Goal: Task Accomplishment & Management: Manage account settings

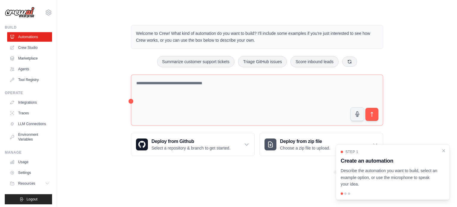
click at [29, 49] on link "Crew Studio" at bounding box center [29, 48] width 45 height 10
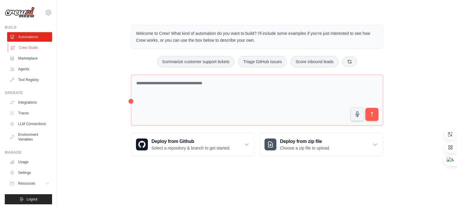
click at [31, 49] on link "Crew Studio" at bounding box center [30, 48] width 45 height 10
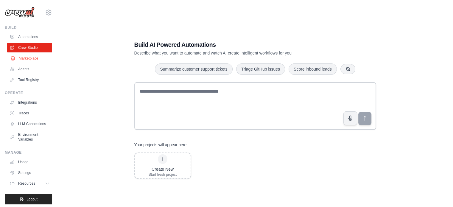
click at [28, 62] on link "Marketplace" at bounding box center [30, 59] width 45 height 10
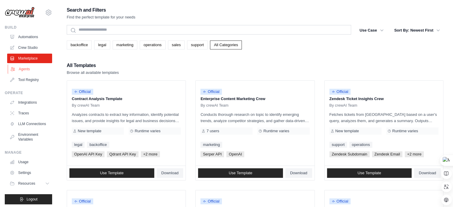
click at [20, 71] on link "Agents" at bounding box center [30, 69] width 45 height 10
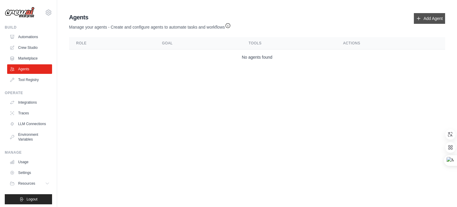
click at [428, 20] on link "Add Agent" at bounding box center [429, 18] width 31 height 11
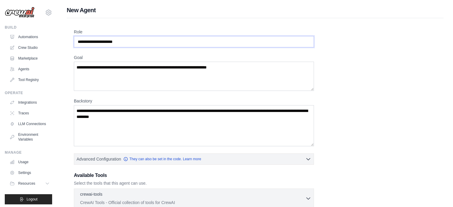
click at [285, 42] on input "Role" at bounding box center [194, 41] width 240 height 11
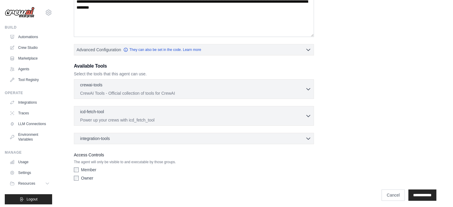
scroll to position [111, 0]
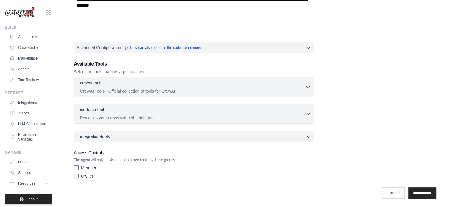
click at [89, 176] on label "Owner" at bounding box center [87, 176] width 12 height 6
click at [238, 87] on div "crewai-tools 0 selected CrewAI Tools - Official collection of tools for CrewAI" at bounding box center [192, 86] width 225 height 14
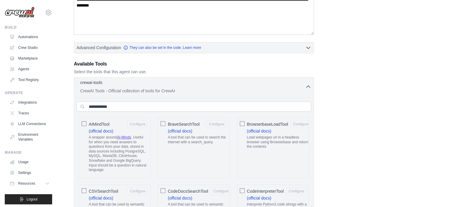
click at [238, 87] on div "crewai-tools 0 selected CrewAI Tools - Official collection of tools for CrewAI" at bounding box center [192, 86] width 225 height 14
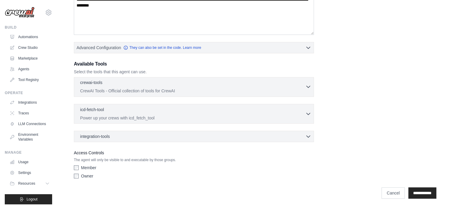
click at [238, 87] on div "crewai-tools 0 selected CrewAI Tools - Official collection of tools for CrewAI" at bounding box center [192, 86] width 225 height 14
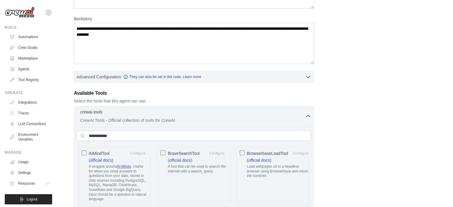
scroll to position [82, 0]
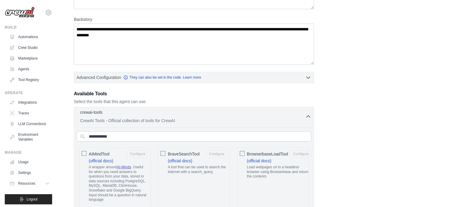
click at [310, 119] on icon "button" at bounding box center [308, 116] width 6 height 6
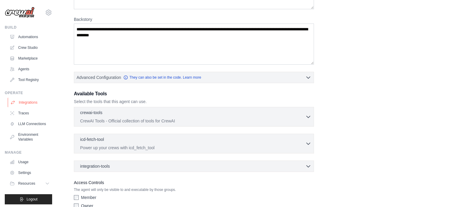
click at [36, 103] on link "Integrations" at bounding box center [30, 103] width 45 height 10
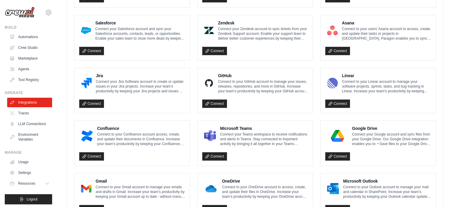
scroll to position [350, 0]
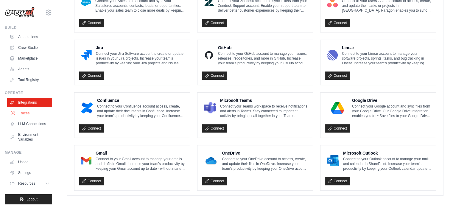
click at [21, 112] on link "Traces" at bounding box center [30, 113] width 45 height 10
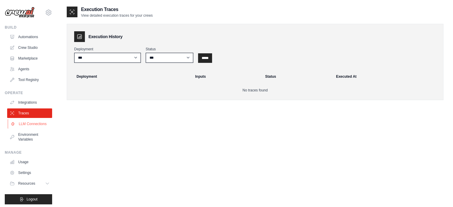
click at [23, 122] on link "LLM Connections" at bounding box center [30, 124] width 45 height 10
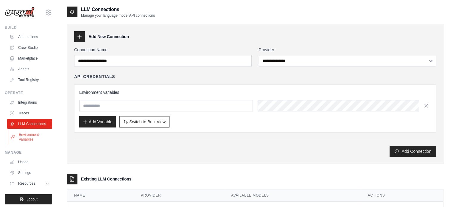
click at [27, 143] on link "Environment Variables" at bounding box center [30, 137] width 45 height 14
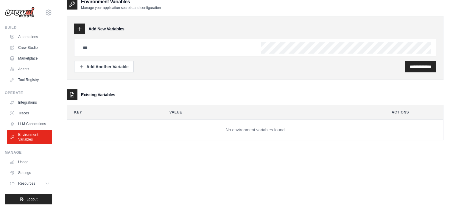
scroll to position [12, 0]
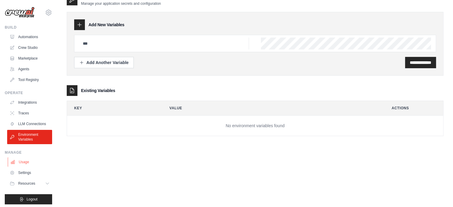
click at [18, 166] on link "Usage" at bounding box center [30, 162] width 45 height 10
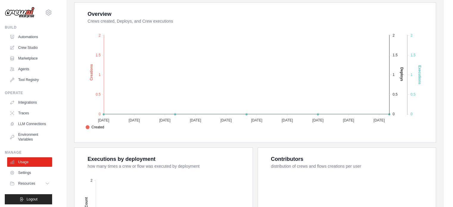
scroll to position [119, 0]
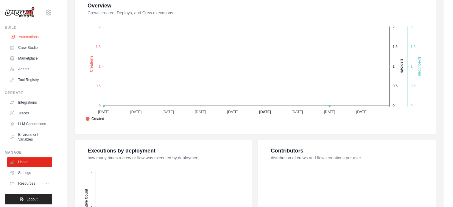
click at [29, 35] on link "Automations" at bounding box center [30, 37] width 45 height 10
